Goal: Information Seeking & Learning: Learn about a topic

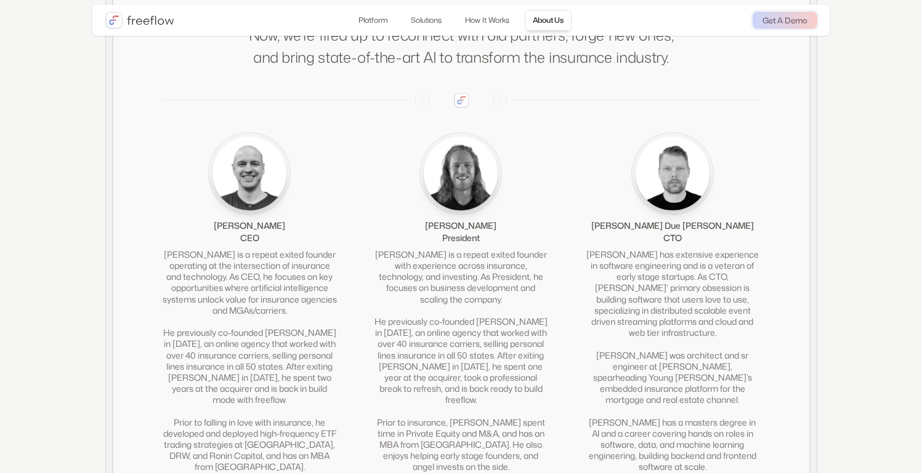
scroll to position [2749, 0]
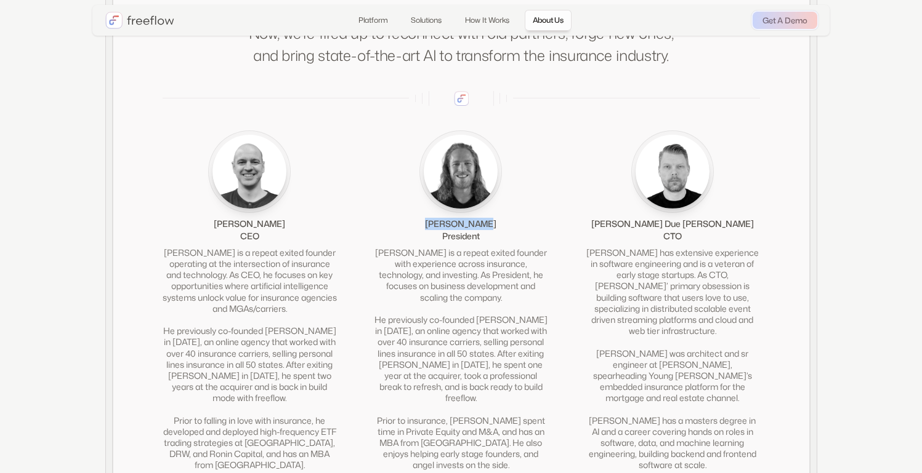
drag, startPoint x: 501, startPoint y: 220, endPoint x: 431, endPoint y: 219, distance: 70.2
click at [431, 219] on div "[PERSON_NAME] President" at bounding box center [461, 187] width 174 height 112
copy div "[PERSON_NAME]"
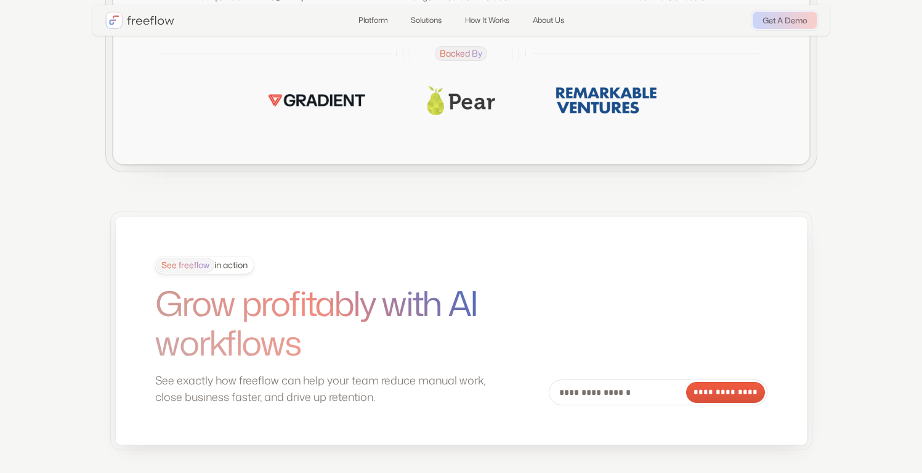
scroll to position [3360, 0]
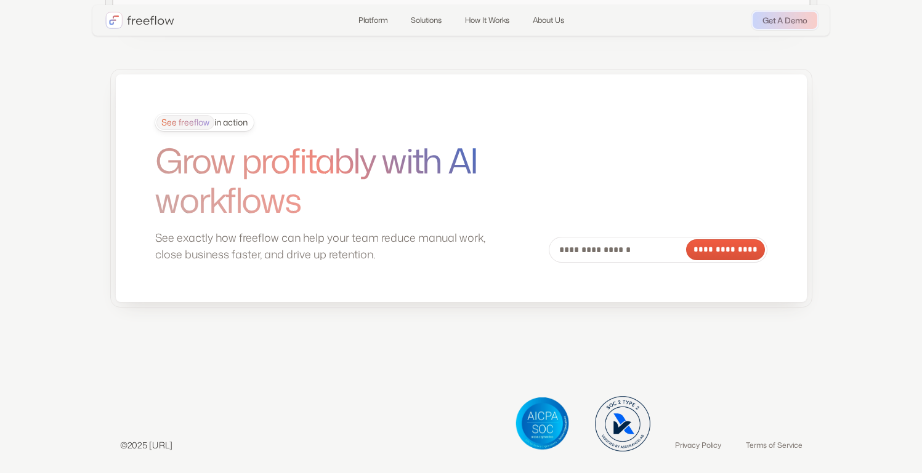
click at [355, 216] on div "See freeflow in action Grow profitably with AI workflows See exactly how freefl…" at bounding box center [324, 189] width 339 height 150
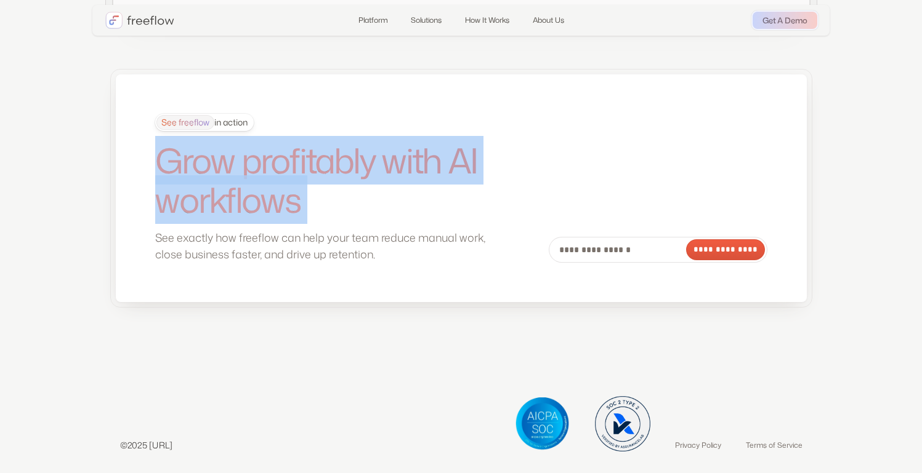
click at [348, 209] on h1 "Grow profitably with AI workflows" at bounding box center [324, 180] width 339 height 79
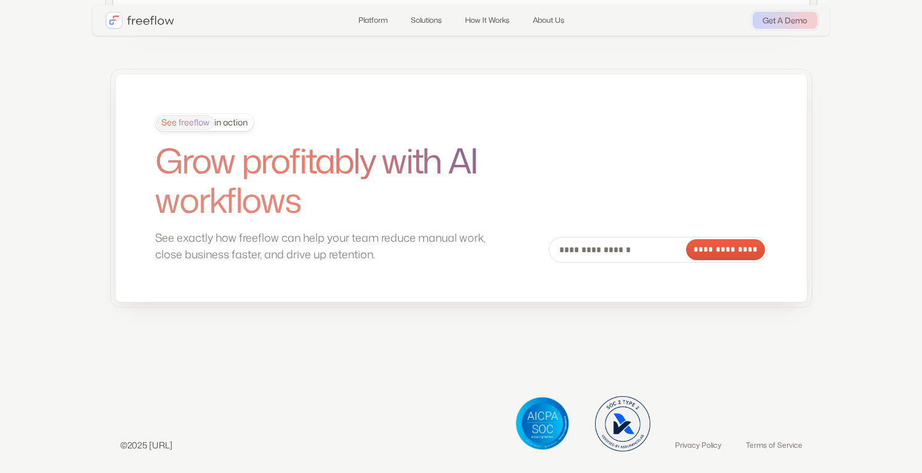
click at [348, 209] on h1 "Grow profitably with AI workflows" at bounding box center [324, 180] width 339 height 79
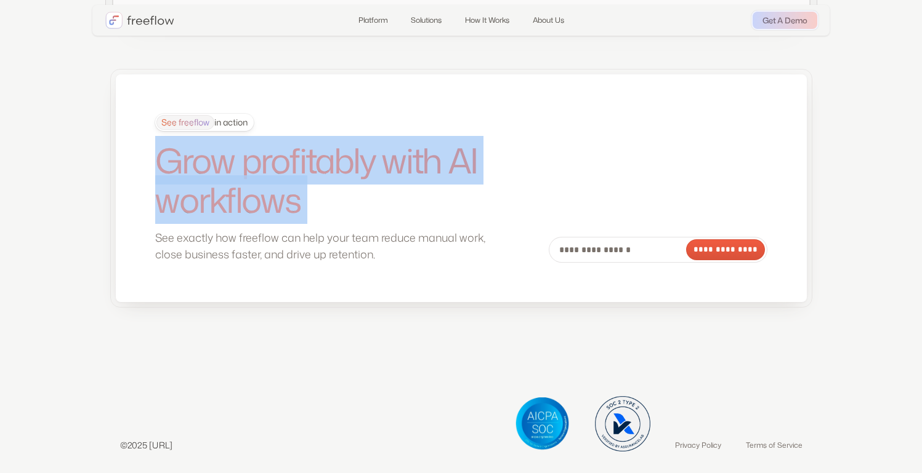
click at [405, 209] on h1 "Grow profitably with AI workflows" at bounding box center [324, 180] width 339 height 79
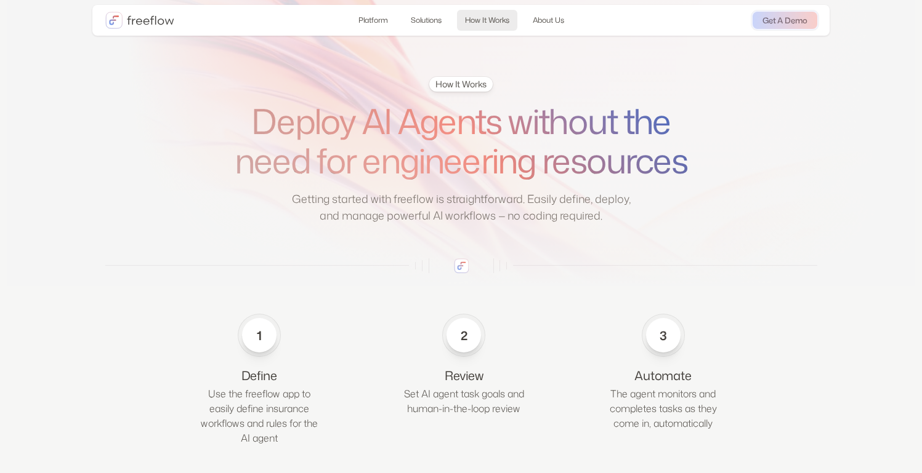
click at [494, 23] on link "How It Works" at bounding box center [487, 20] width 60 height 21
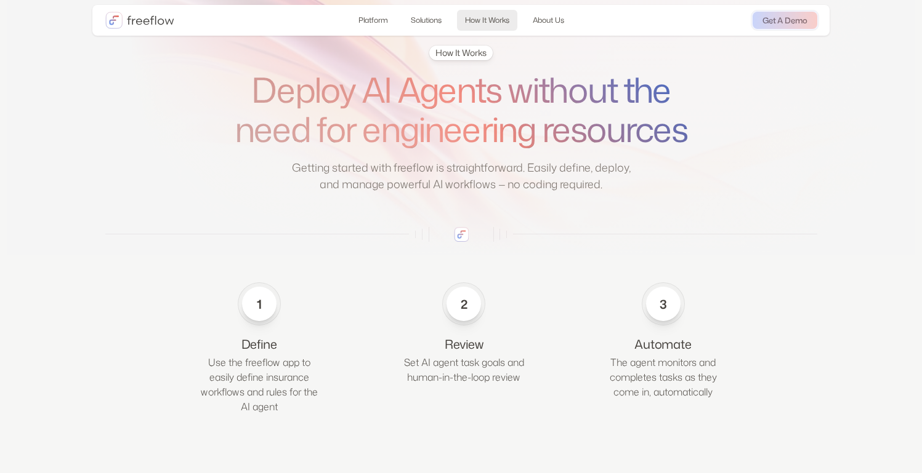
scroll to position [1918, 0]
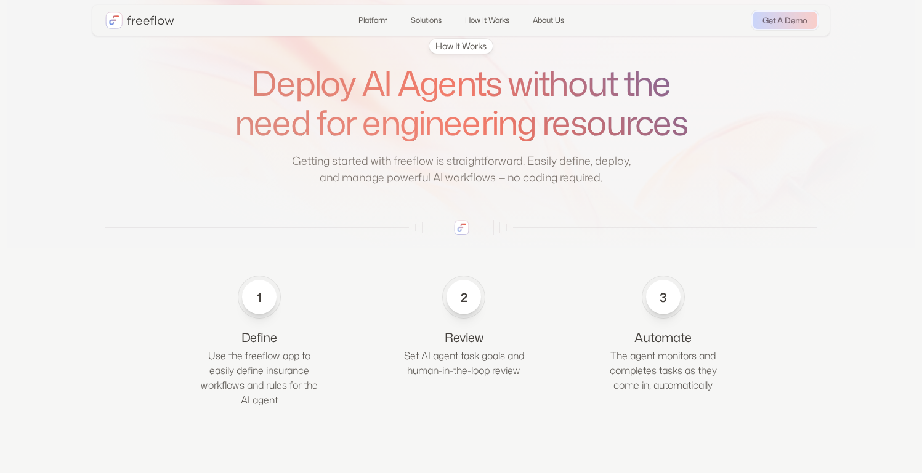
click at [416, 133] on h1 "Deploy AI Agents without the need for engineering resources" at bounding box center [461, 102] width 470 height 79
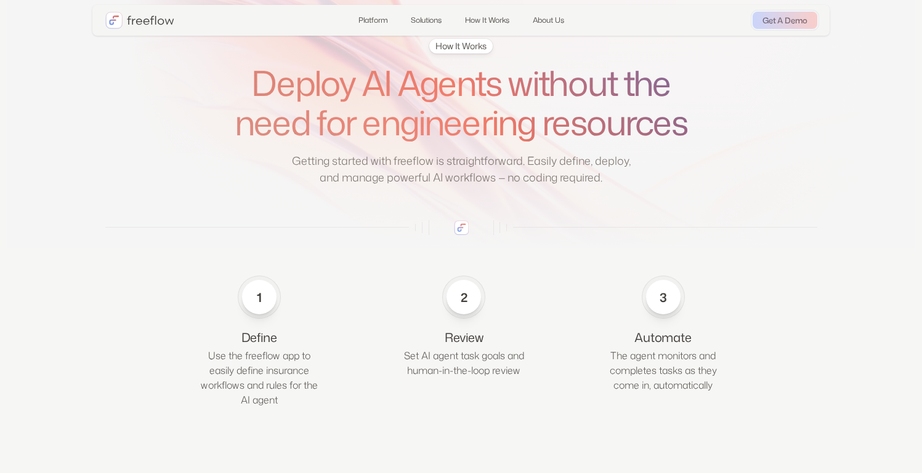
click at [416, 133] on h1 "Deploy AI Agents without the need for engineering resources" at bounding box center [461, 102] width 470 height 79
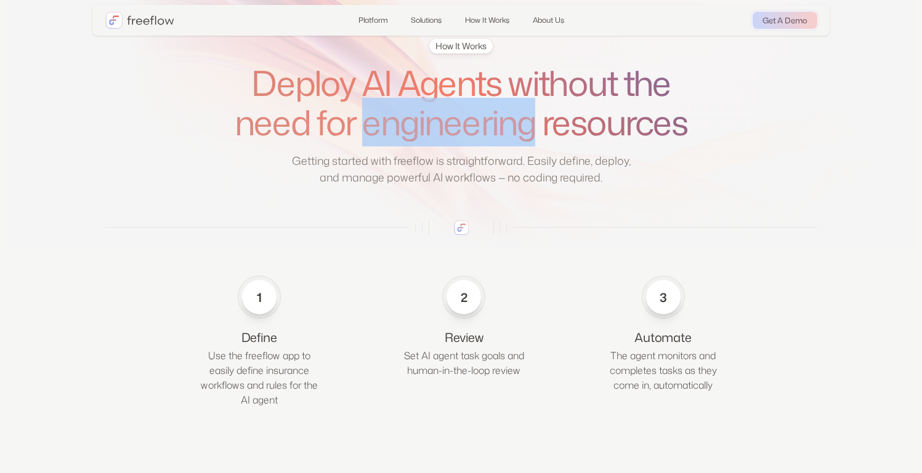
click at [416, 133] on h1 "Deploy AI Agents without the need for engineering resources" at bounding box center [461, 102] width 470 height 79
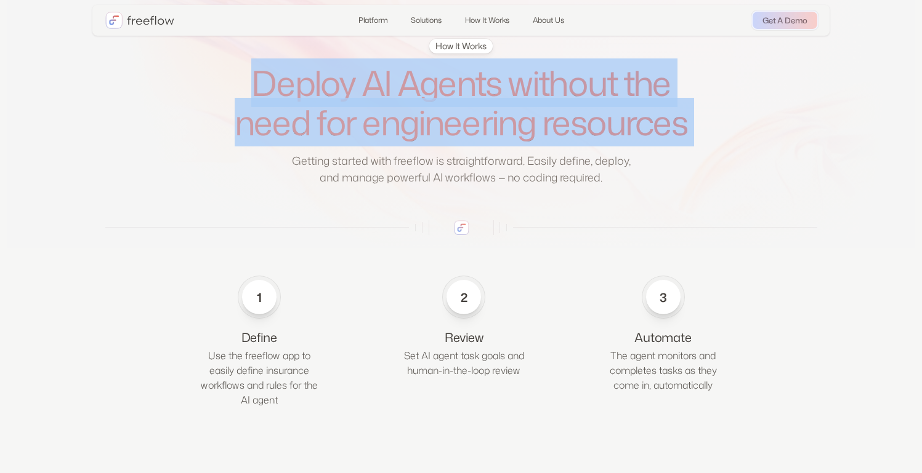
click at [377, 135] on h1 "Deploy AI Agents without the need for engineering resources" at bounding box center [461, 102] width 470 height 79
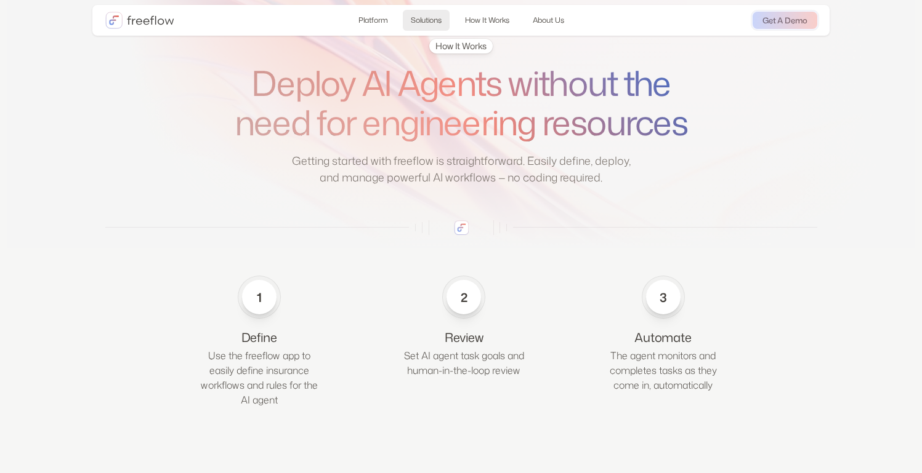
click at [411, 25] on link "Solutions" at bounding box center [426, 20] width 47 height 21
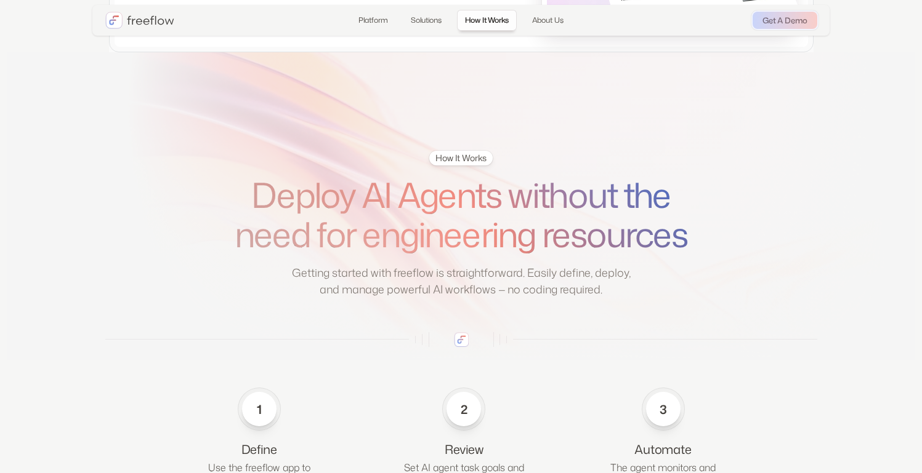
scroll to position [1810, 0]
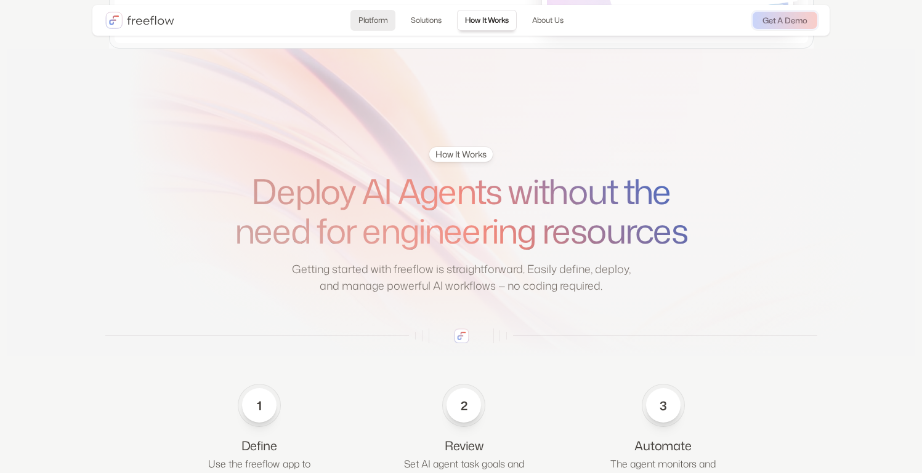
click at [363, 20] on link "Platform" at bounding box center [372, 20] width 45 height 21
